Goal: Task Accomplishment & Management: Manage account settings

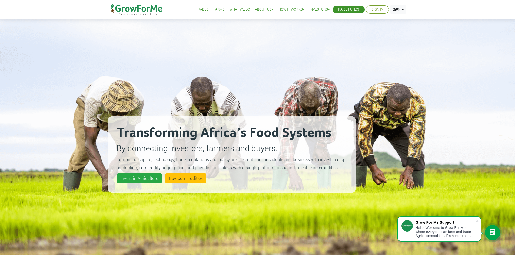
click at [372, 8] on link "Sign In" at bounding box center [377, 10] width 12 height 6
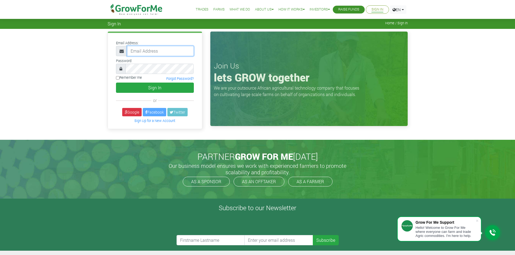
click at [147, 49] on input "email" at bounding box center [160, 51] width 67 height 10
paste input "233550397131@growforme.com"
type input "233550397131@growforme.com"
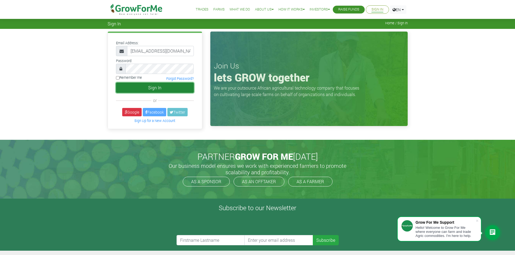
click at [144, 85] on button "Sign In" at bounding box center [155, 88] width 78 height 10
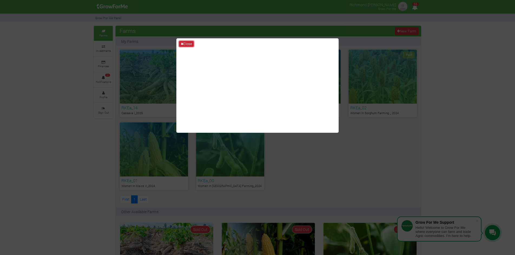
click at [183, 44] on icon at bounding box center [182, 44] width 3 height 4
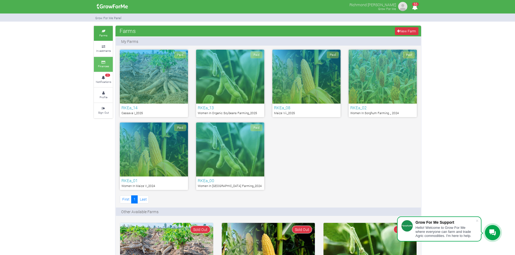
click at [102, 68] on small "Finances" at bounding box center [103, 66] width 11 height 4
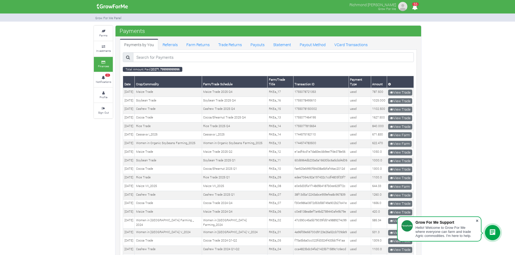
click at [477, 221] on span at bounding box center [476, 220] width 5 height 5
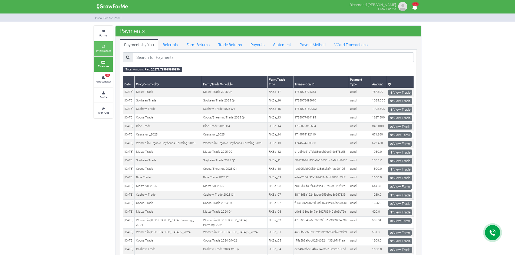
click at [99, 50] on small "Investments" at bounding box center [103, 51] width 15 height 4
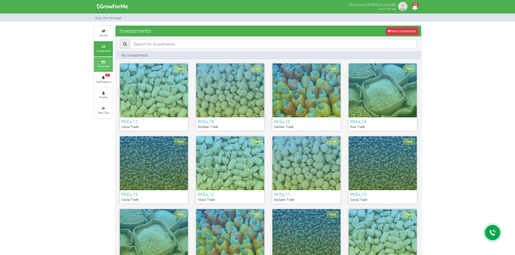
click at [104, 64] on small "Finances" at bounding box center [103, 66] width 11 height 4
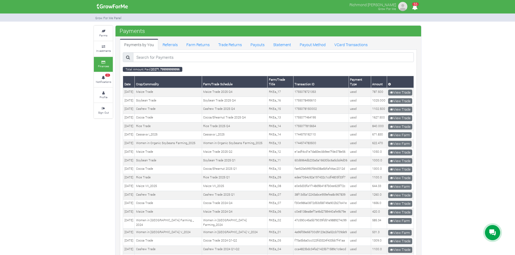
click at [201, 38] on div "Payments by You Referrals Farm Returns Trade Returns Payouts Statement Payout M…" at bounding box center [267, 172] width 305 height 273
click at [201, 44] on link "Farm Returns" at bounding box center [198, 44] width 32 height 11
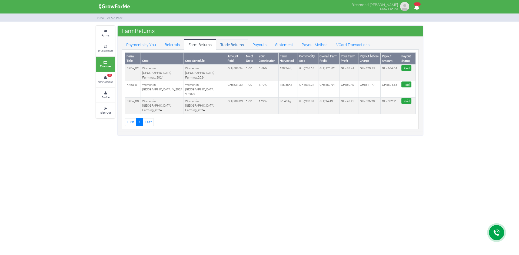
click at [232, 45] on link "Trade Returns" at bounding box center [232, 44] width 32 height 11
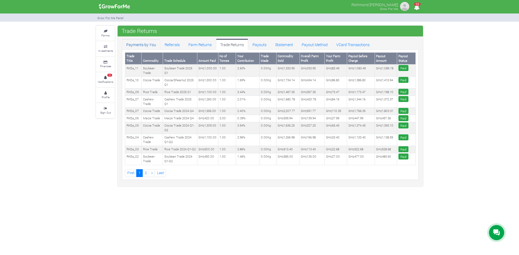
click at [142, 42] on link "Payments by You" at bounding box center [141, 44] width 38 height 11
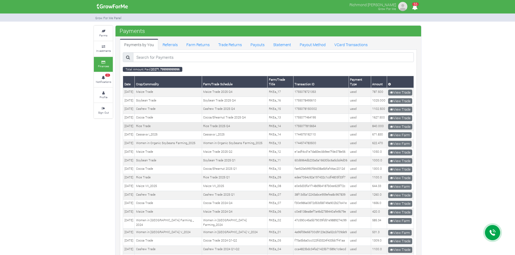
scroll to position [47, 0]
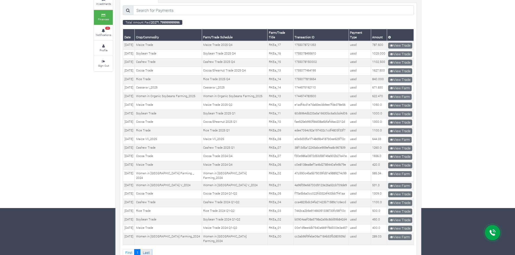
click at [142, 250] on link "Last" at bounding box center [145, 254] width 11 height 8
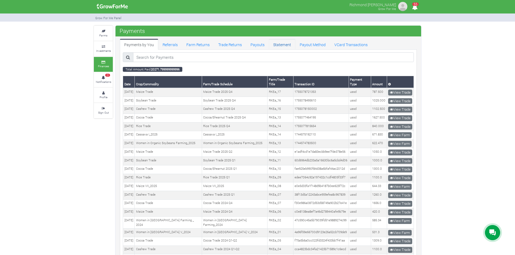
click at [280, 47] on link "Statement" at bounding box center [282, 44] width 26 height 11
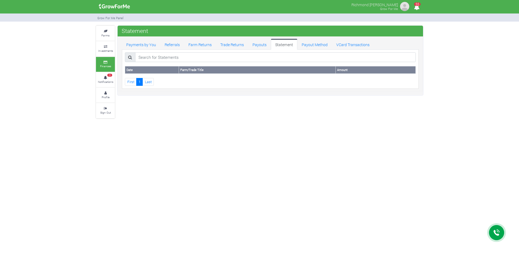
click at [149, 83] on link "Last" at bounding box center [147, 82] width 11 height 8
click at [129, 78] on link "First" at bounding box center [131, 82] width 12 height 8
click at [255, 44] on link "Payouts" at bounding box center [259, 44] width 23 height 11
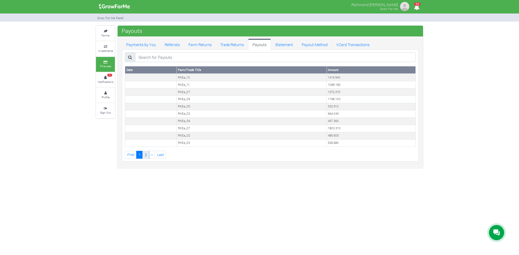
click at [146, 156] on link "2" at bounding box center [145, 155] width 6 height 8
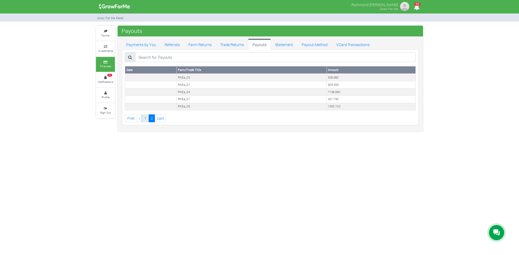
click at [146, 118] on link "1" at bounding box center [145, 119] width 6 height 8
